Goal: Task Accomplishment & Management: Manage account settings

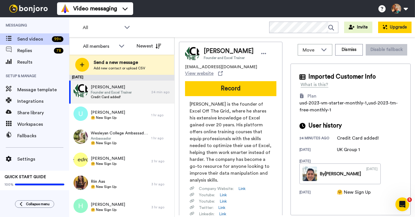
click at [390, 29] on button "Upgrade" at bounding box center [394, 28] width 33 height 12
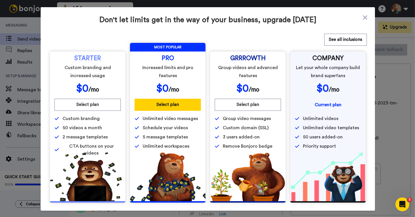
click at [365, 13] on div "Don't let limits get in the way of your business, upgrade today See all inclusi…" at bounding box center [208, 109] width 334 height 204
click at [364, 15] on icon at bounding box center [365, 17] width 6 height 7
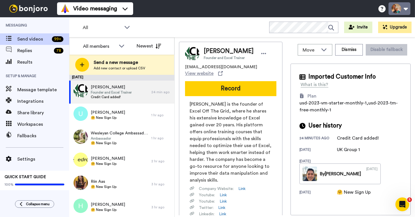
click at [404, 9] on button at bounding box center [400, 8] width 22 height 13
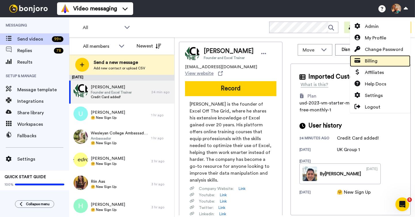
click at [377, 60] on span "Billing" at bounding box center [371, 61] width 13 height 7
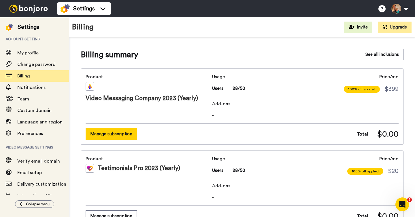
click at [114, 136] on button "Manage subscription" at bounding box center [111, 134] width 51 height 11
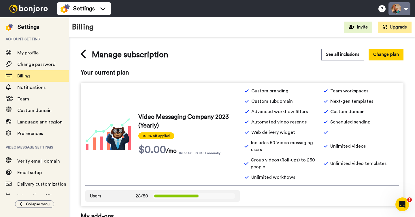
click at [398, 9] on button at bounding box center [400, 8] width 22 height 13
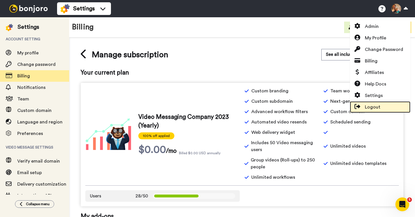
click at [370, 106] on span "Logout" at bounding box center [373, 107] width 16 height 7
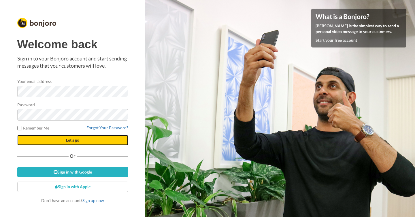
click at [91, 138] on button "Let's go" at bounding box center [72, 140] width 111 height 10
